Goal: Task Accomplishment & Management: Manage account settings

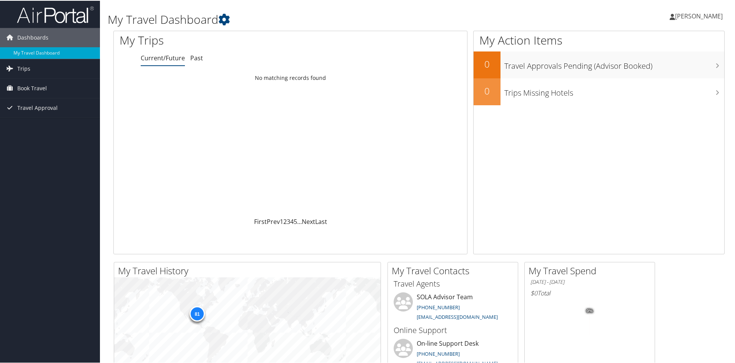
click at [692, 13] on span "[PERSON_NAME]" at bounding box center [699, 15] width 48 height 8
click at [654, 68] on link "View Travel Profile" at bounding box center [679, 68] width 86 height 13
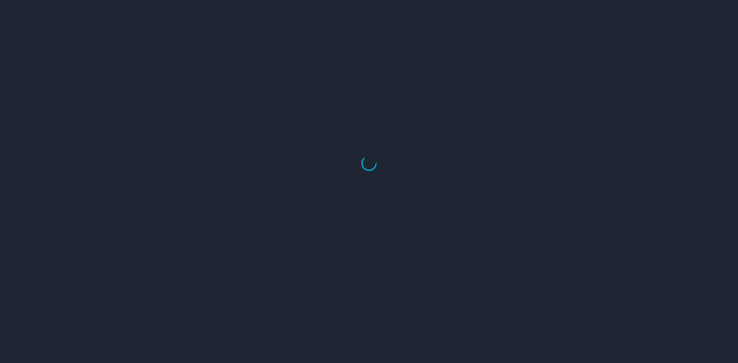
select select "US"
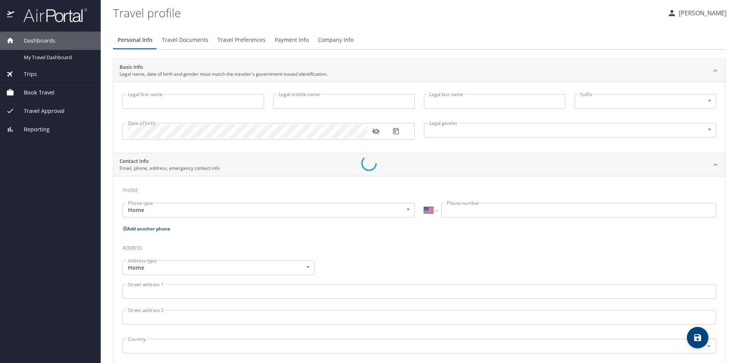
type input "JAMARE"
type input "[PERSON_NAME]"
type input "[DEMOGRAPHIC_DATA]"
select select "LA"
select select "NL"
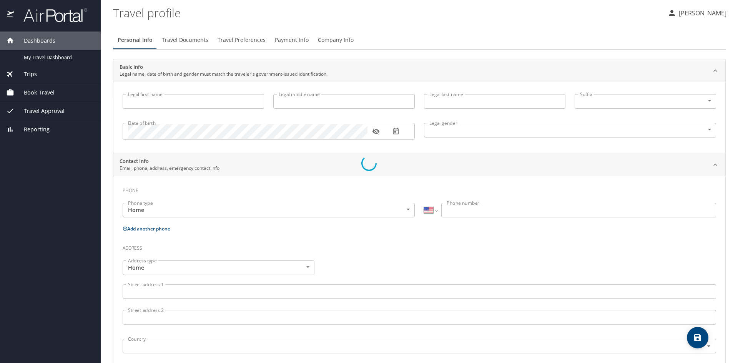
select select "NL"
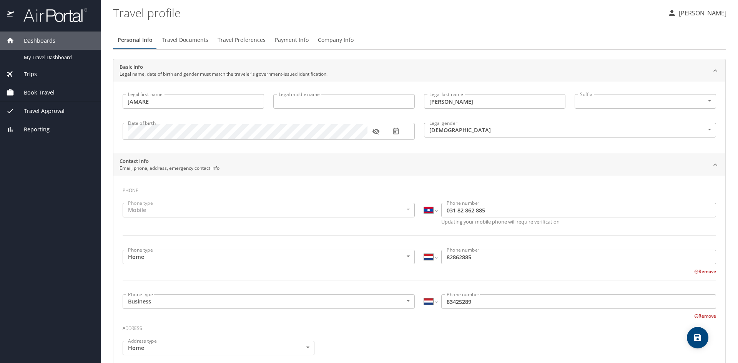
click at [340, 40] on span "Company Info" at bounding box center [336, 40] width 36 height 10
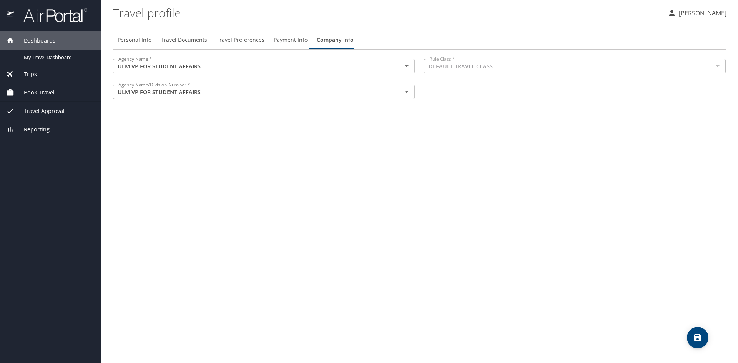
click at [718, 66] on div at bounding box center [717, 66] width 10 height 11
click at [404, 67] on icon "Open" at bounding box center [406, 66] width 9 height 9
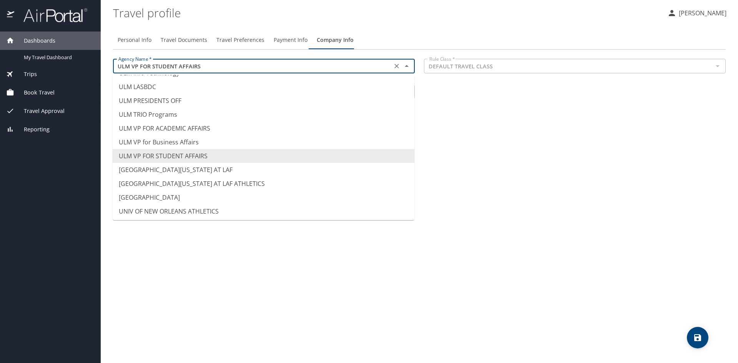
scroll to position [7386, 0]
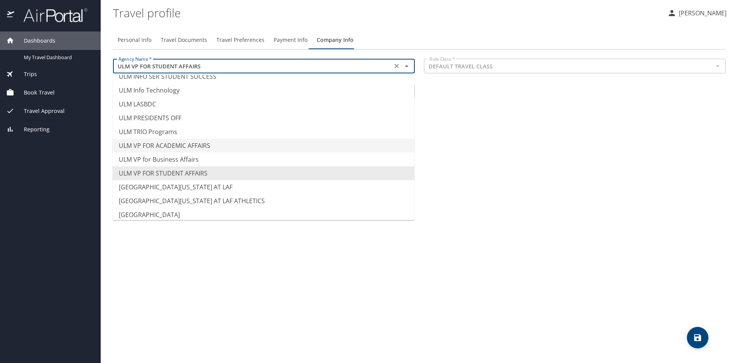
click at [204, 145] on li "ULM VP FOR ACADEMIC AFFAIRS" at bounding box center [264, 146] width 302 height 14
type input "ULM VP FOR ACADEMIC AFFAIRS"
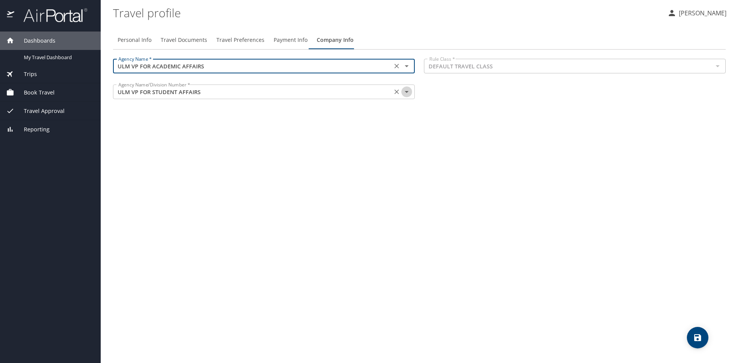
click at [406, 94] on icon "Open" at bounding box center [406, 91] width 9 height 9
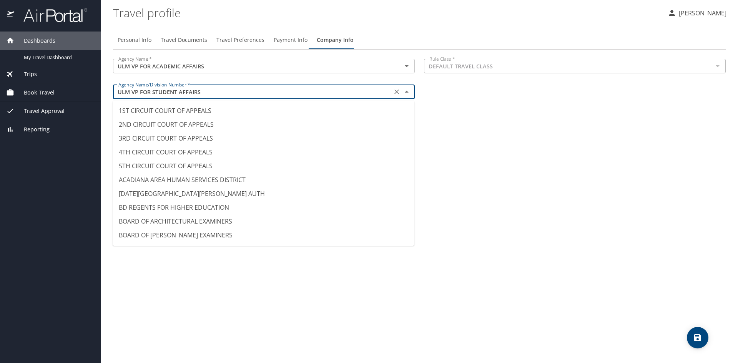
scroll to position [7320, 0]
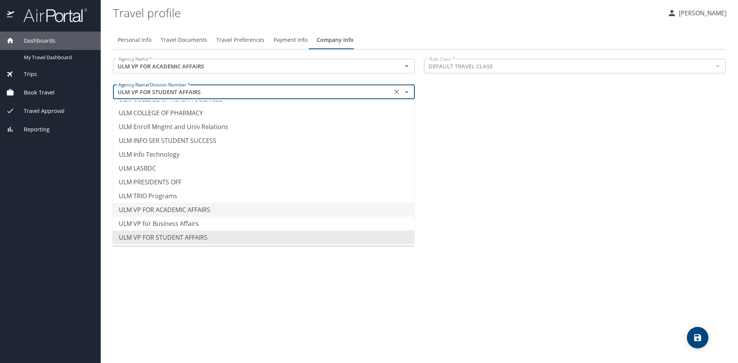
click at [241, 211] on li "ULM VP FOR ACADEMIC AFFAIRS" at bounding box center [264, 210] width 302 height 14
type input "ULM VP FOR ACADEMIC AFFAIRS"
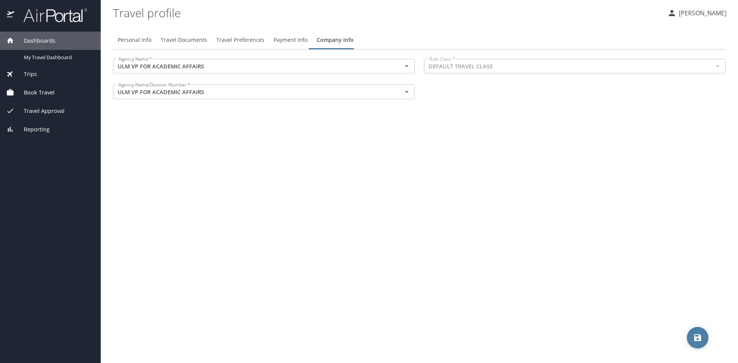
click at [690, 336] on span "save" at bounding box center [698, 337] width 22 height 9
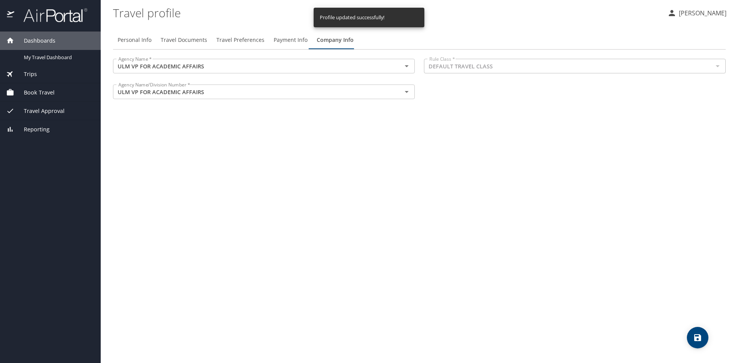
click at [43, 42] on span "Dashboards" at bounding box center [34, 41] width 41 height 8
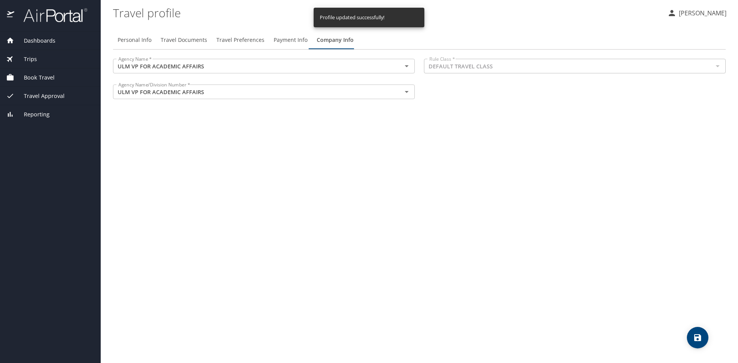
click at [49, 41] on span "Dashboards" at bounding box center [34, 41] width 41 height 8
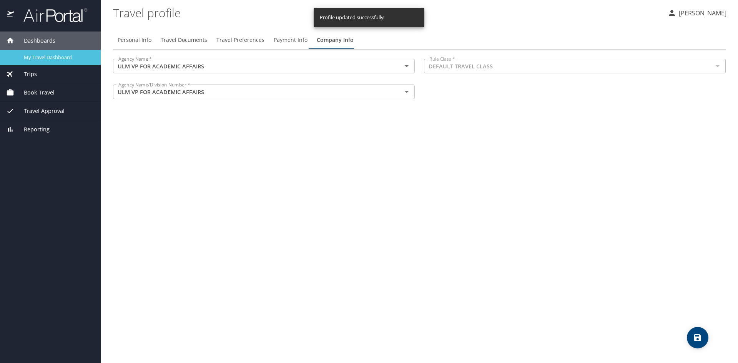
click at [52, 56] on span "My Travel Dashboard" at bounding box center [58, 57] width 68 height 7
